Goal: Navigation & Orientation: Find specific page/section

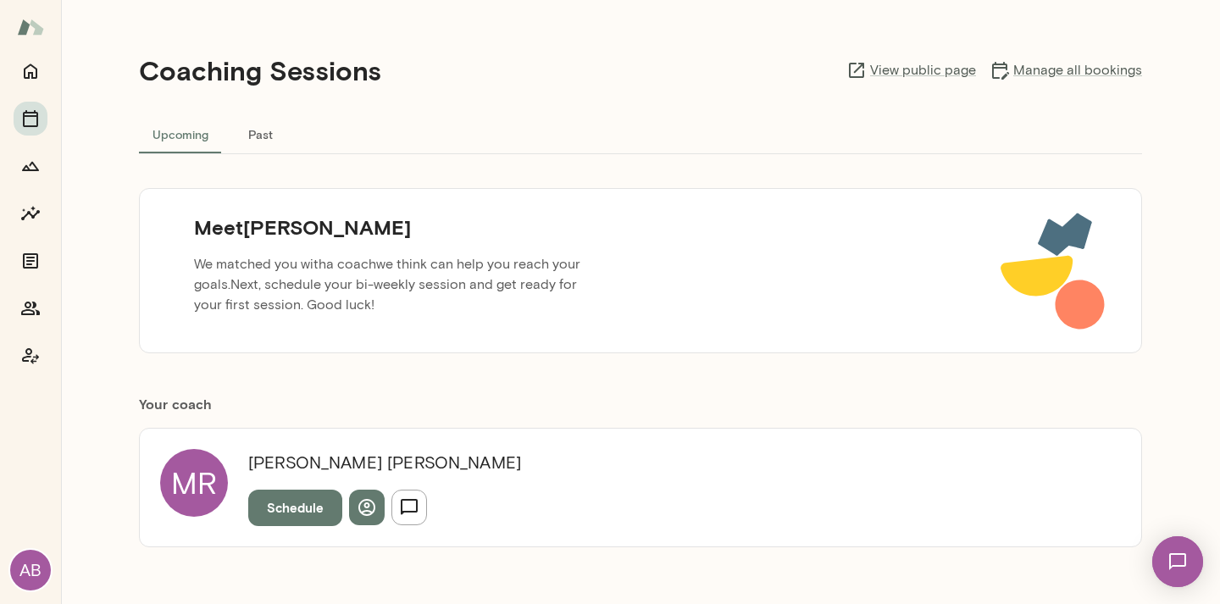
scroll to position [85, 0]
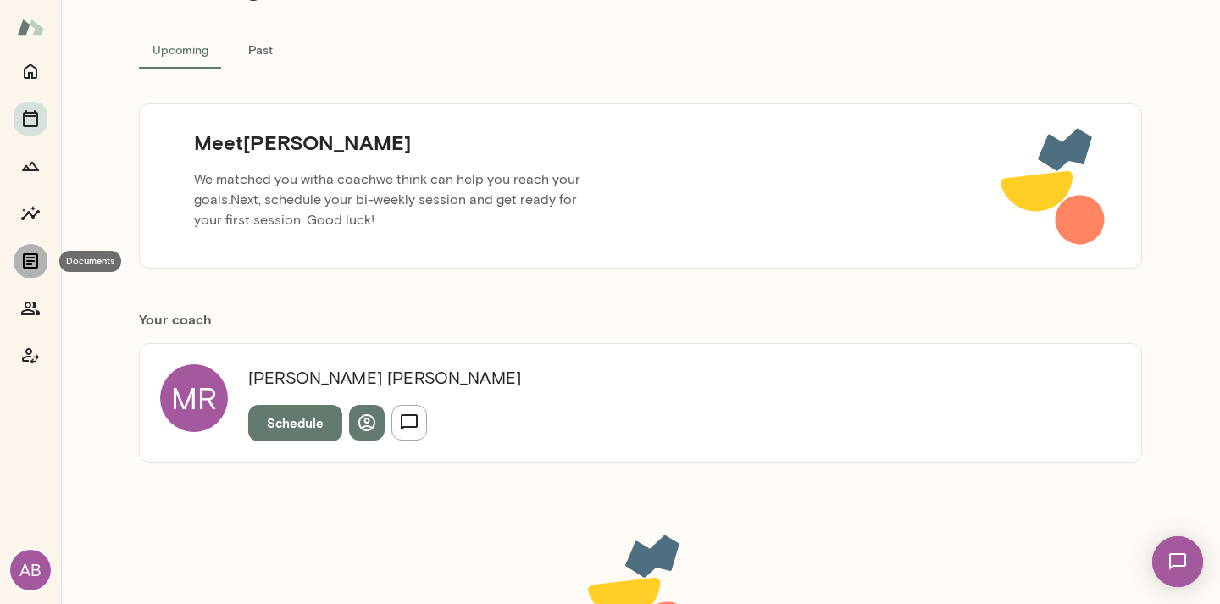
click at [23, 267] on icon "Documents" at bounding box center [30, 260] width 15 height 15
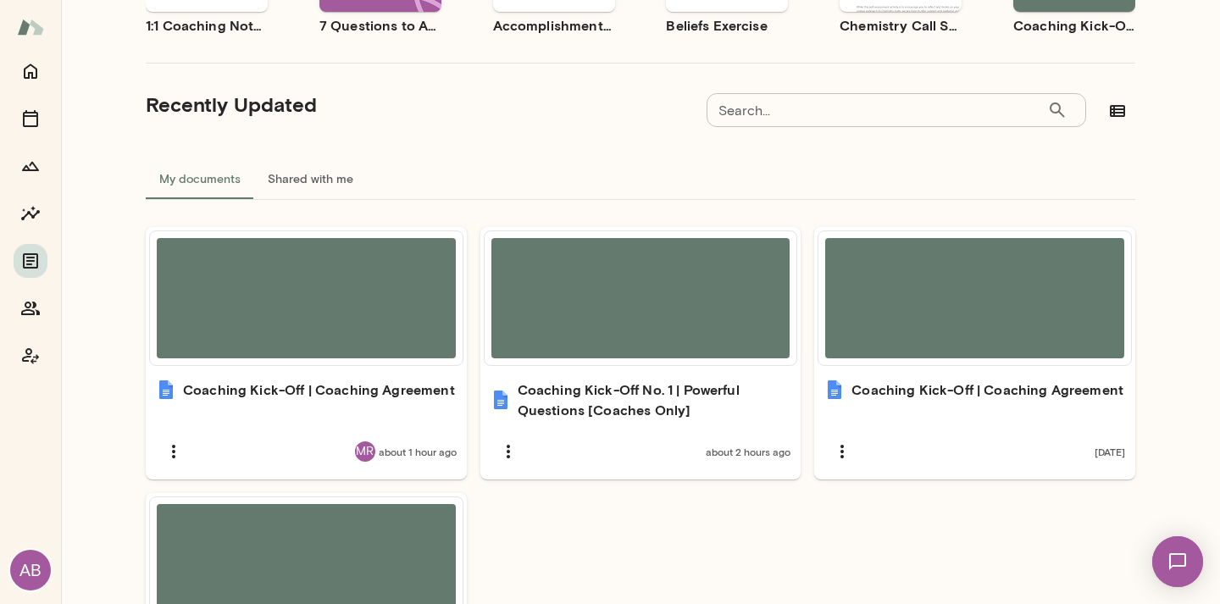
scroll to position [254, 0]
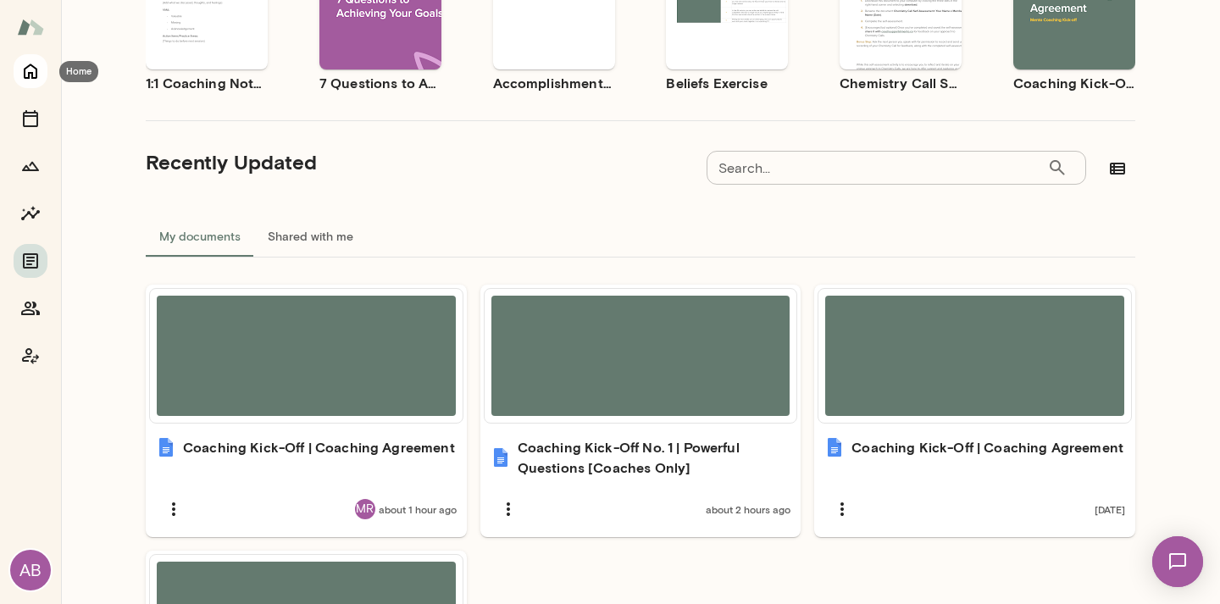
click at [31, 69] on icon "Home" at bounding box center [30, 71] width 20 height 20
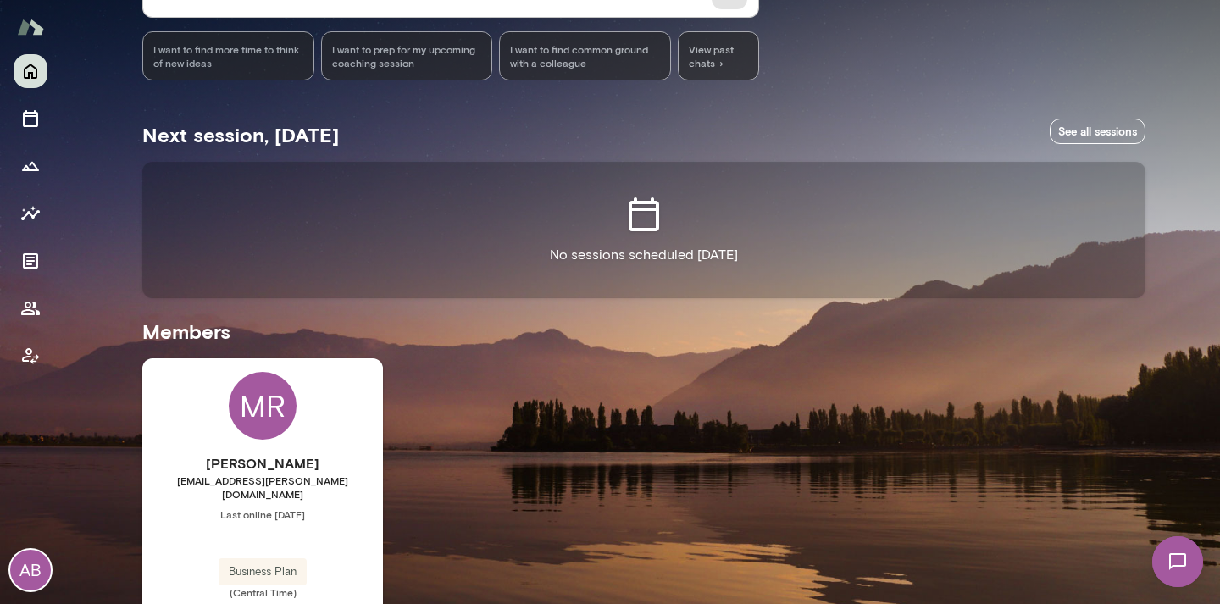
scroll to position [190, 0]
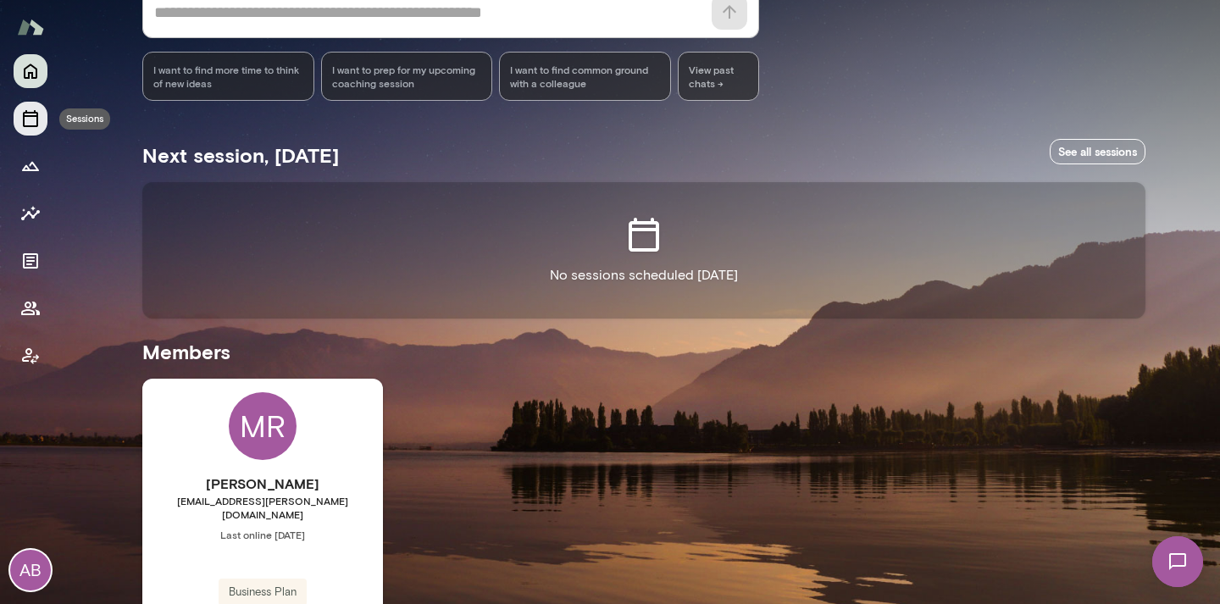
click at [38, 130] on button "Sessions" at bounding box center [31, 119] width 34 height 34
